Goal: Task Accomplishment & Management: Use online tool/utility

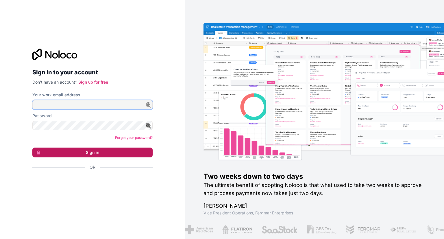
type input "**********"
click at [110, 153] on button "Sign in" at bounding box center [92, 152] width 120 height 10
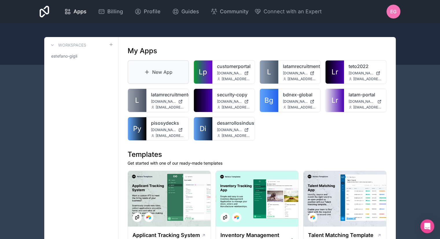
click at [167, 73] on link "New App" at bounding box center [157, 72] width 61 height 24
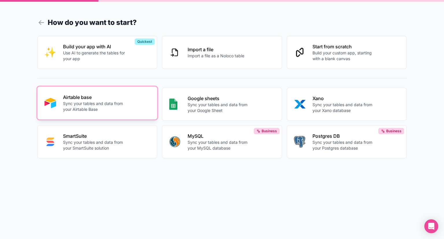
click at [112, 99] on p "Airtable base" at bounding box center [95, 97] width 64 height 7
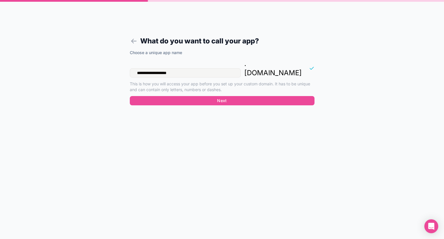
click at [194, 68] on input "**********" at bounding box center [185, 72] width 111 height 9
type input "*"
drag, startPoint x: 195, startPoint y: 63, endPoint x: 203, endPoint y: 65, distance: 8.8
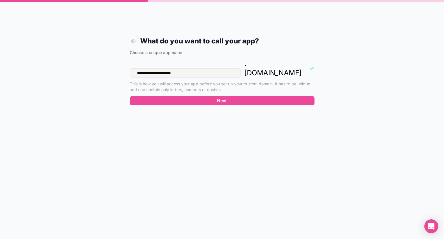
click at [203, 68] on input "**********" at bounding box center [185, 72] width 111 height 9
click at [209, 68] on input "**********" at bounding box center [185, 72] width 111 height 9
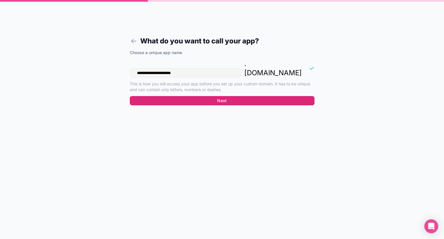
type input "**********"
click at [227, 96] on button "Next" at bounding box center [222, 100] width 185 height 9
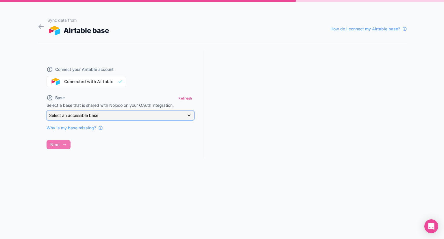
click at [145, 111] on div "Select an accessible base" at bounding box center [120, 115] width 147 height 9
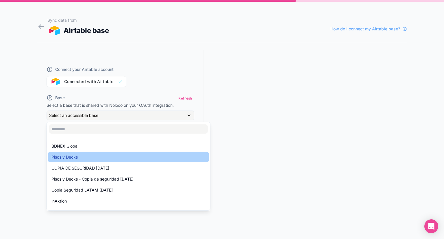
click at [82, 158] on div "Pisos y Decks" at bounding box center [128, 156] width 154 height 7
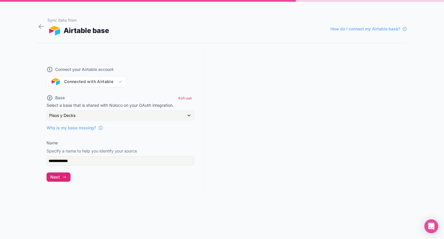
click at [67, 174] on button "Next" at bounding box center [59, 176] width 24 height 9
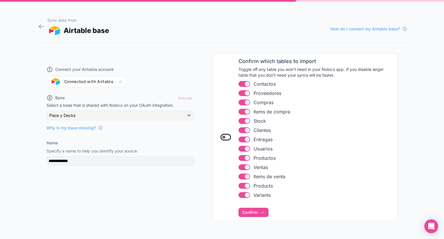
scroll to position [79, 0]
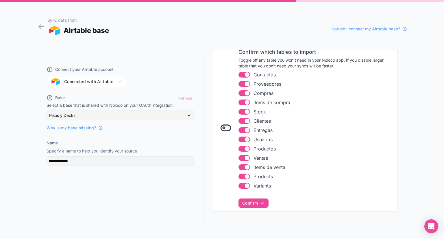
click at [241, 178] on button "Use setting" at bounding box center [244, 176] width 12 height 6
click at [255, 201] on span "Confirm" at bounding box center [250, 202] width 16 height 5
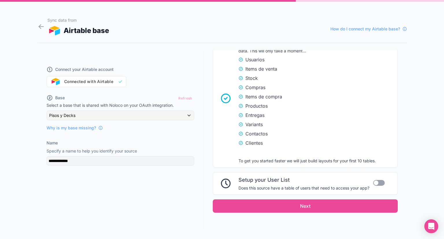
scroll to position [332, 0]
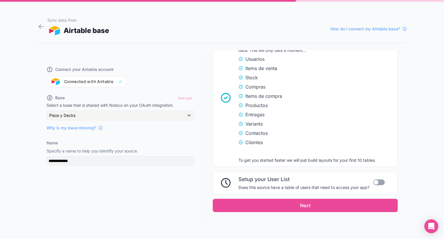
click at [375, 181] on button "Use setting" at bounding box center [379, 182] width 12 height 6
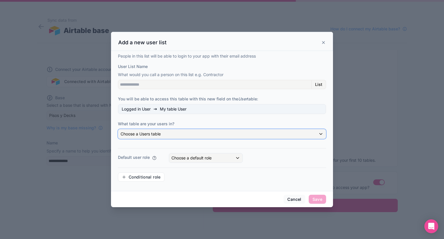
click at [178, 134] on div "Choose a Users table" at bounding box center [222, 133] width 208 height 9
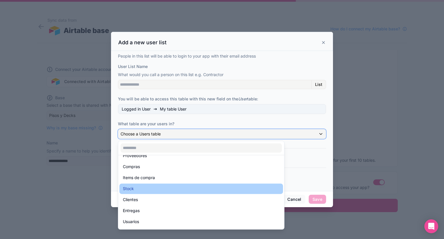
scroll to position [58, 0]
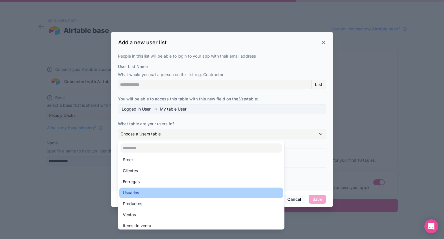
click at [177, 191] on div "Usuarios" at bounding box center [201, 192] width 157 height 7
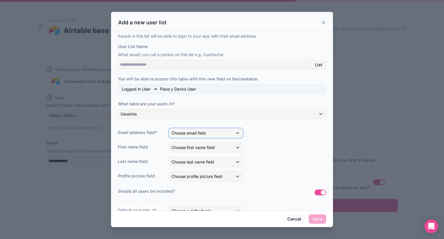
click at [218, 135] on div "Choose email field" at bounding box center [205, 132] width 73 height 9
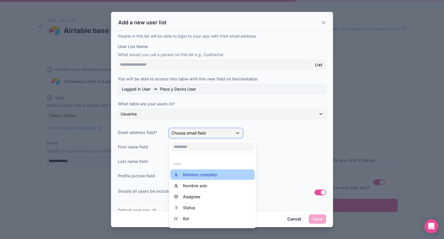
scroll to position [19, 0]
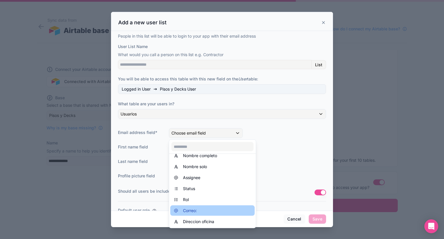
click at [211, 208] on div "Correo:" at bounding box center [212, 210] width 77 height 7
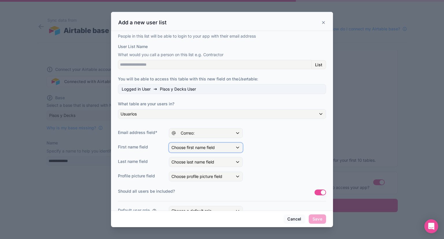
click at [203, 146] on span "Choose first name field" at bounding box center [192, 147] width 43 height 5
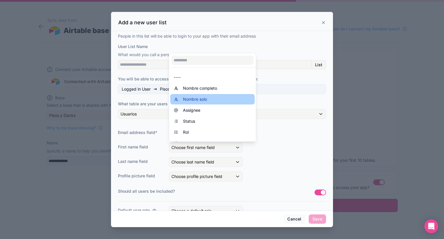
click at [208, 100] on div "Nombre solo" at bounding box center [212, 99] width 77 height 7
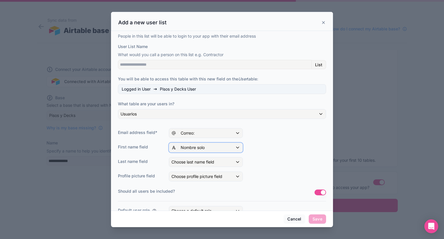
click at [196, 148] on span "Nombre solo" at bounding box center [193, 148] width 24 height 6
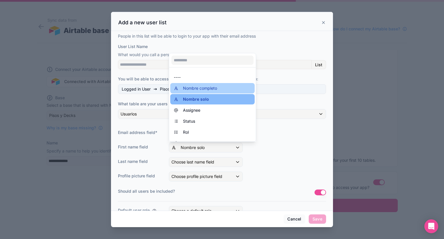
click at [199, 91] on span "Nombre completo" at bounding box center [200, 88] width 34 height 7
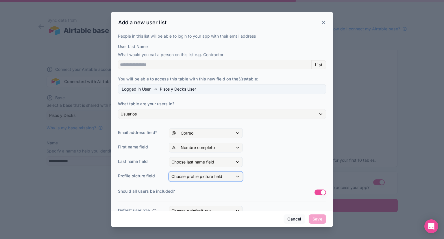
click at [198, 176] on span "Choose profile picture field" at bounding box center [196, 176] width 51 height 5
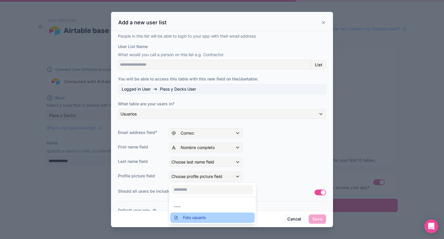
click at [204, 215] on span "Foto usuario" at bounding box center [194, 217] width 23 height 7
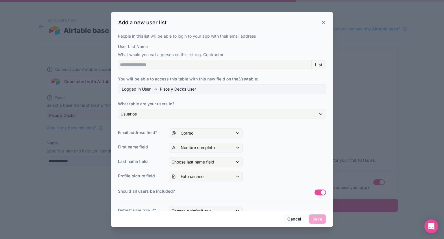
click at [266, 168] on div "People in this list will be able to login to your app with their email address …" at bounding box center [222, 136] width 208 height 206
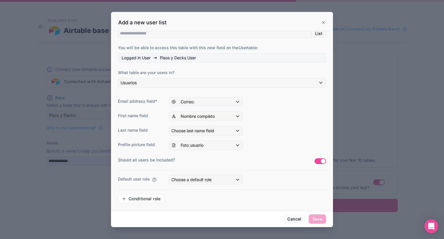
scroll to position [32, 0]
click at [215, 179] on div "Choose a default role" at bounding box center [205, 179] width 73 height 9
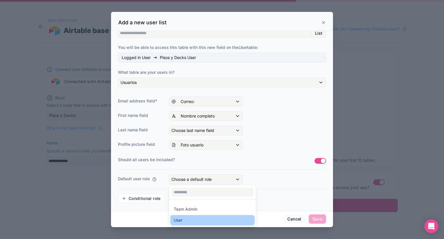
click at [188, 218] on div "User" at bounding box center [212, 219] width 77 height 7
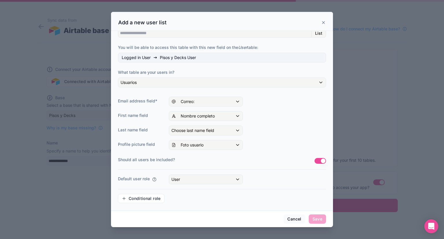
click at [279, 177] on div "Default user role User" at bounding box center [222, 179] width 208 height 10
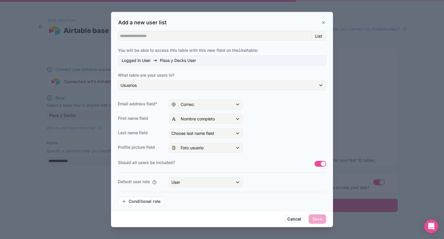
scroll to position [29, 0]
click at [201, 132] on span "Choose last name field" at bounding box center [192, 132] width 43 height 5
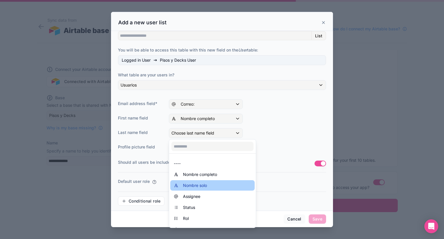
click at [214, 184] on div "Nombre solo" at bounding box center [212, 185] width 77 height 7
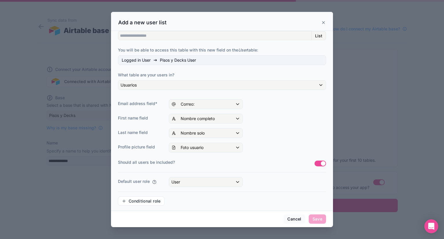
click at [267, 125] on div "People in this list will be able to login to your app with their email address …" at bounding box center [222, 107] width 208 height 206
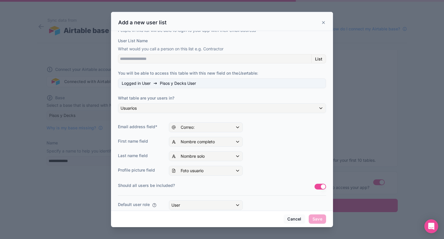
scroll to position [3, 0]
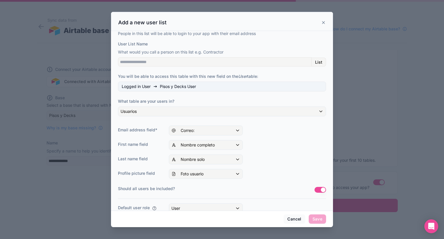
click at [249, 95] on div "People in this list will be able to login to your app with their email address …" at bounding box center [222, 134] width 208 height 206
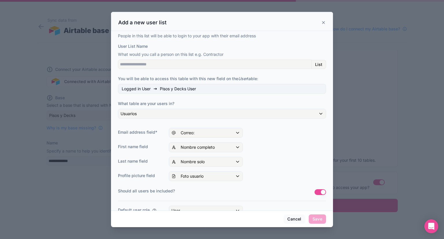
scroll to position [0, 0]
click at [190, 64] on input "User List Name" at bounding box center [215, 64] width 194 height 9
click at [222, 66] on input "User List Name" at bounding box center [215, 64] width 194 height 9
click at [272, 65] on input "User List Name" at bounding box center [215, 64] width 194 height 9
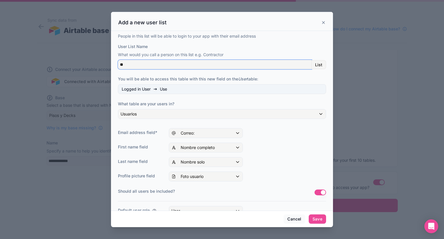
type input "*"
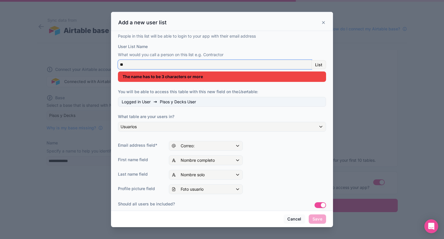
type input "*"
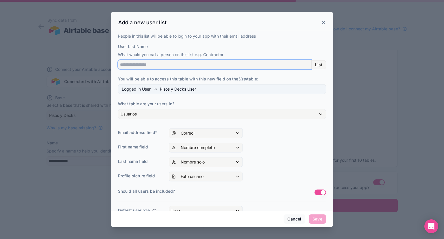
type input "*"
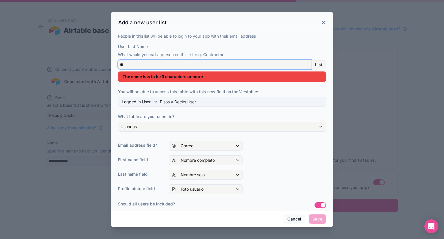
type input "*"
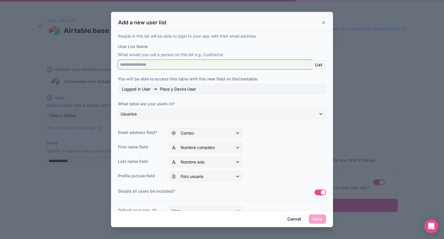
type input "*"
type input "**********"
click at [315, 218] on button "Save" at bounding box center [317, 218] width 17 height 9
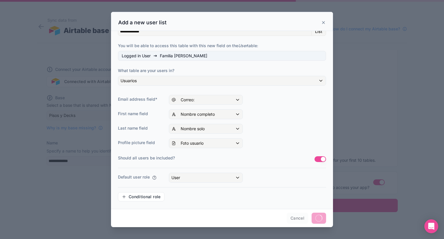
scroll to position [34, 0]
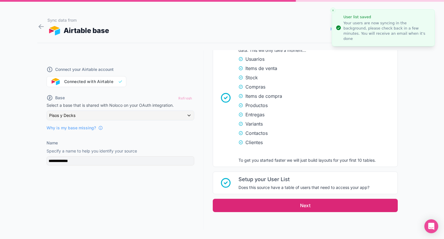
click at [304, 199] on button "Next" at bounding box center [305, 205] width 185 height 13
